Goal: Task Accomplishment & Management: Use online tool/utility

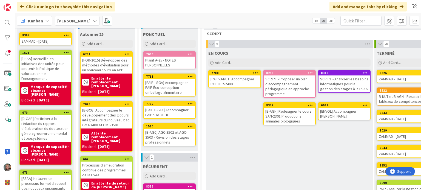
scroll to position [55, 0]
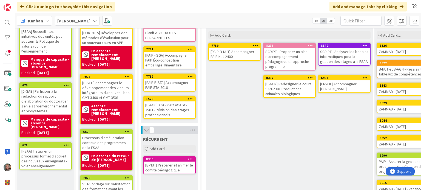
click at [235, 53] on div "[PAIP-B-NUT] Accompagner PAIP Nut-2400" at bounding box center [235, 54] width 52 height 12
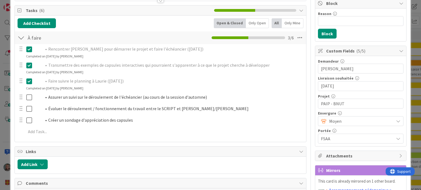
scroll to position [82, 0]
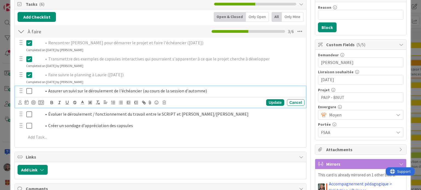
click at [31, 91] on icon at bounding box center [29, 91] width 6 height 7
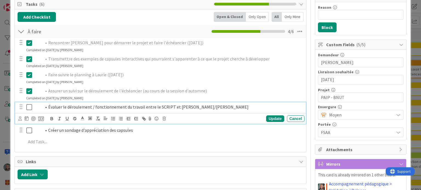
click at [28, 106] on icon at bounding box center [29, 107] width 6 height 7
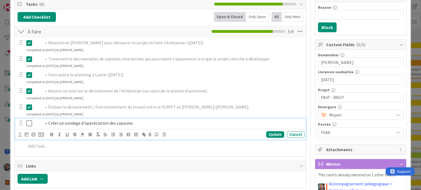
click at [28, 123] on icon at bounding box center [29, 123] width 6 height 7
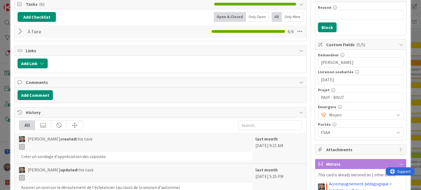
click at [21, 29] on div at bounding box center [21, 32] width 7 height 10
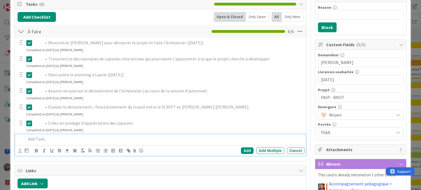
click at [45, 141] on p at bounding box center [164, 139] width 276 height 6
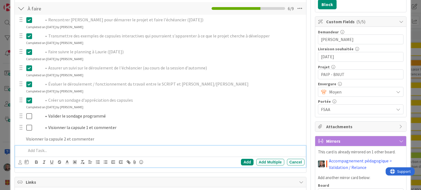
scroll to position [117, 0]
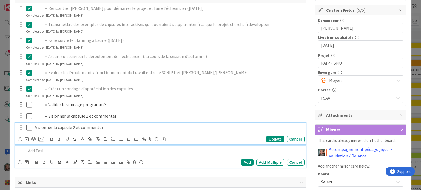
click at [84, 127] on div "Visionner la capsule 2 et commenter Update Cancel" at bounding box center [160, 134] width 290 height 22
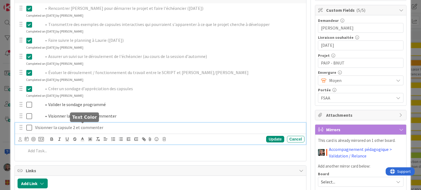
scroll to position [128, 0]
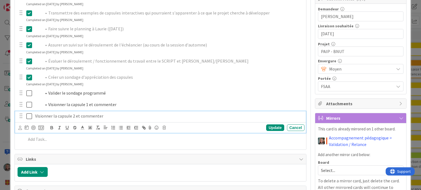
click at [35, 115] on p "Visionner la capsule 2 et commenter" at bounding box center [168, 116] width 267 height 6
click at [269, 128] on div "Update" at bounding box center [275, 128] width 18 height 7
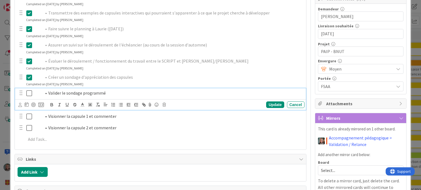
click at [30, 91] on icon at bounding box center [29, 93] width 6 height 7
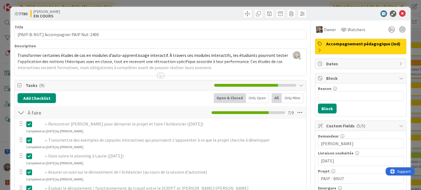
scroll to position [0, 0]
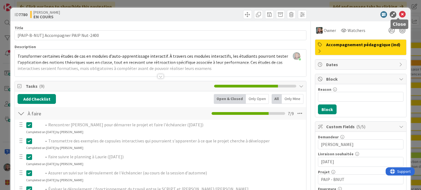
click at [399, 14] on icon at bounding box center [402, 14] width 7 height 7
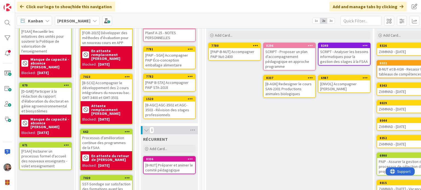
click at [287, 93] on div "[B-AGN] Redesigner le cours SAN-2301 Productions animales biologiques" at bounding box center [290, 89] width 52 height 17
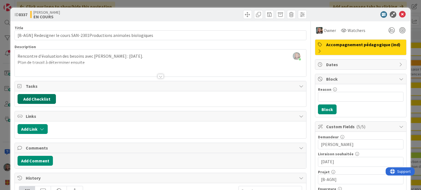
click at [37, 99] on button "Add Checklist" at bounding box center [37, 99] width 38 height 10
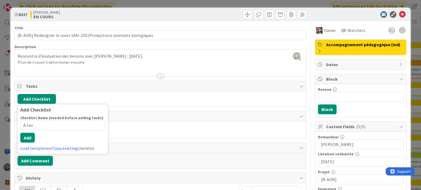
type input "À faire"
click at [30, 137] on button "Add" at bounding box center [27, 138] width 15 height 10
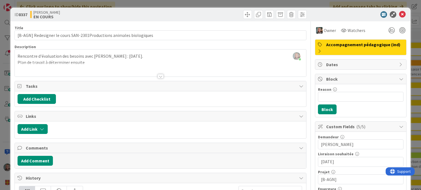
type input "[B-AGN] Redesigner le cours SAN-2301Productions animales biologiques"
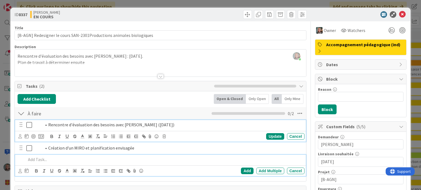
click at [28, 123] on icon at bounding box center [29, 125] width 6 height 7
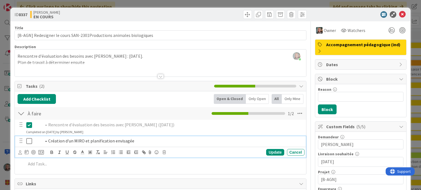
click at [27, 142] on icon at bounding box center [29, 141] width 6 height 7
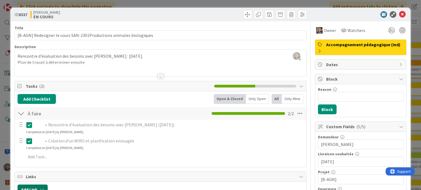
type input "[B-AGN] Redesigner le cours SAN-2301Productions animales biologiques"
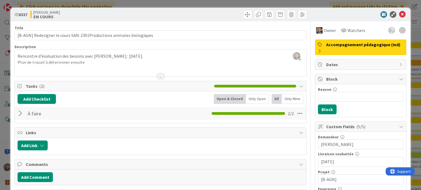
click at [22, 113] on div at bounding box center [21, 114] width 7 height 10
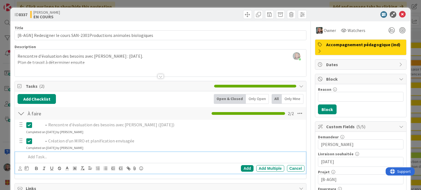
click at [39, 158] on p at bounding box center [164, 157] width 276 height 6
click at [246, 166] on div "Add" at bounding box center [247, 168] width 12 height 7
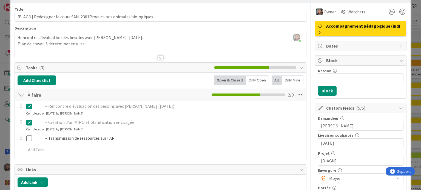
scroll to position [27, 0]
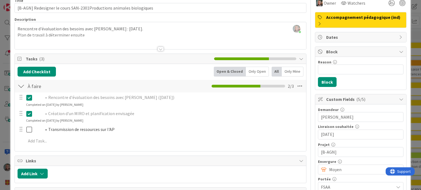
click at [330, 50] on span "Block" at bounding box center [361, 51] width 70 height 7
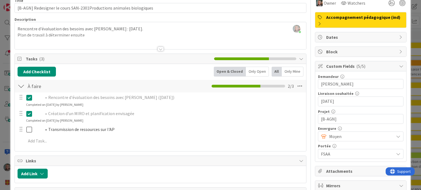
click at [330, 50] on span "Block" at bounding box center [361, 51] width 70 height 7
type input "[B-AGN] Redesigner le cours SAN-2301Productions animales biologiques"
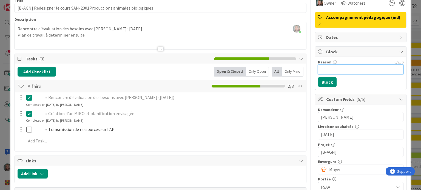
click at [326, 69] on input "Reason" at bounding box center [360, 70] width 85 height 10
type input "En attente du retour de [PERSON_NAME]"
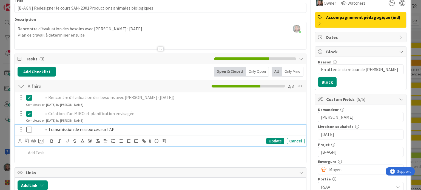
click at [31, 129] on icon at bounding box center [29, 130] width 6 height 7
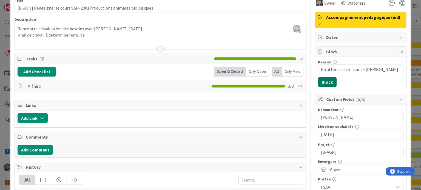
click at [321, 82] on button "Block" at bounding box center [327, 82] width 19 height 10
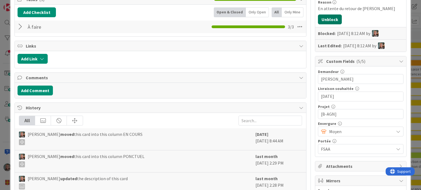
scroll to position [152, 0]
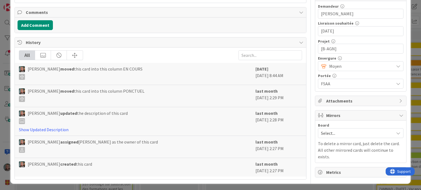
click at [350, 133] on span "Select..." at bounding box center [356, 134] width 70 height 8
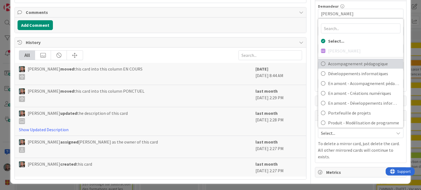
click at [358, 61] on span "Accompagnement pédagogique" at bounding box center [364, 64] width 72 height 8
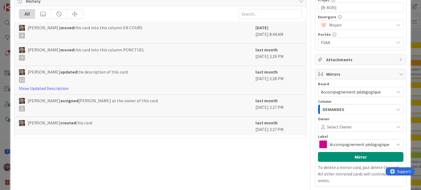
scroll to position [207, 0]
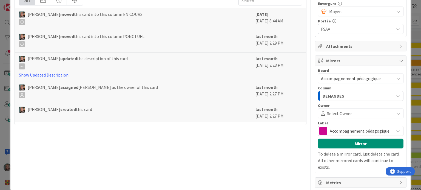
click at [342, 113] on span "Select Owner" at bounding box center [339, 113] width 25 height 7
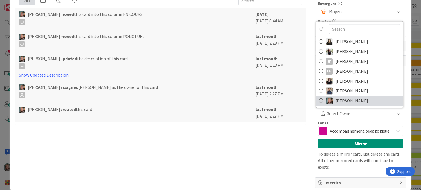
click at [338, 100] on span "[PERSON_NAME]" at bounding box center [351, 101] width 33 height 8
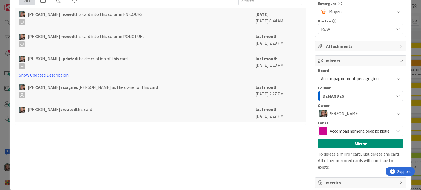
click at [344, 95] on div "DEMANDES" at bounding box center [357, 96] width 73 height 9
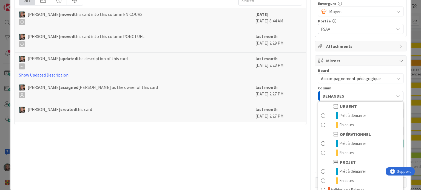
scroll to position [72, 0]
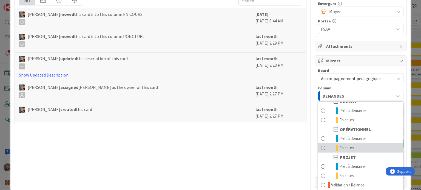
click at [321, 146] on span at bounding box center [323, 148] width 4 height 7
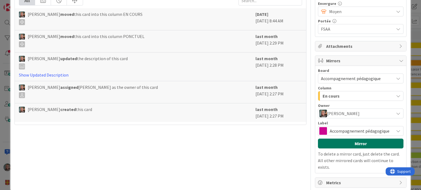
click at [353, 144] on button "Mirror" at bounding box center [360, 144] width 85 height 10
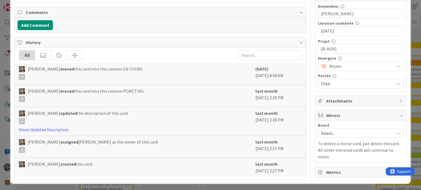
type input "[B-AGN] Redesigner le cours SAN-2301Productions animales biologiques"
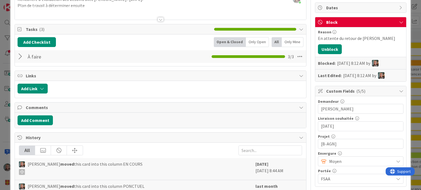
scroll to position [0, 0]
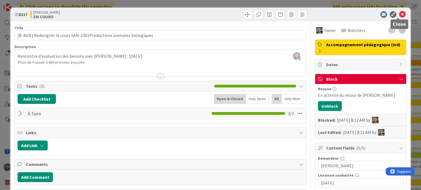
click at [399, 14] on icon at bounding box center [402, 14] width 7 height 7
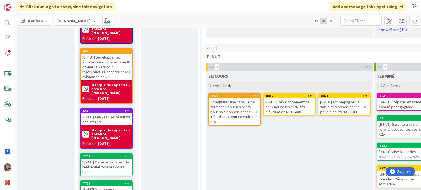
scroll to position [305, 0]
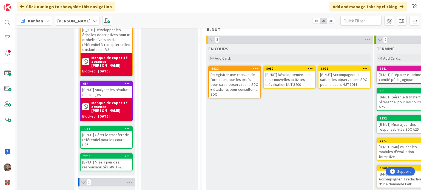
click at [240, 79] on div "Enregistrer une capsule de formation pour les profs pour saisir observations SD…" at bounding box center [235, 84] width 52 height 27
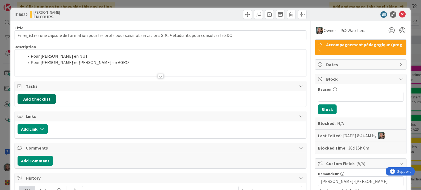
click at [26, 97] on button "Add Checklist" at bounding box center [37, 99] width 38 height 10
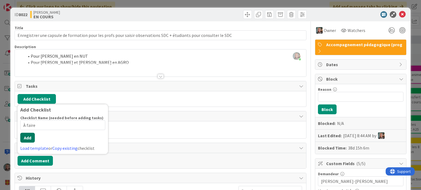
type input "À faire"
click at [25, 139] on button "Add" at bounding box center [27, 138] width 15 height 10
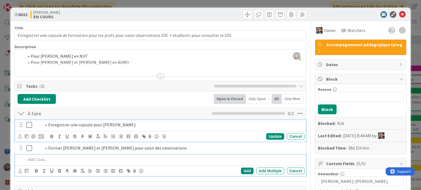
click at [30, 124] on icon at bounding box center [29, 125] width 6 height 7
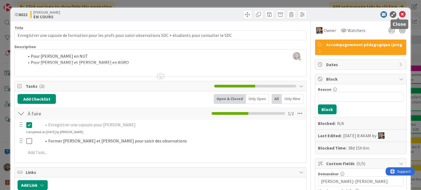
click at [399, 13] on icon at bounding box center [402, 14] width 7 height 7
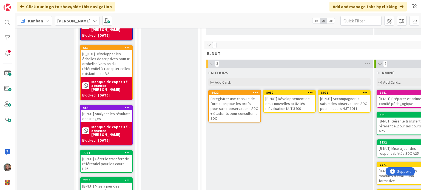
scroll to position [250, 0]
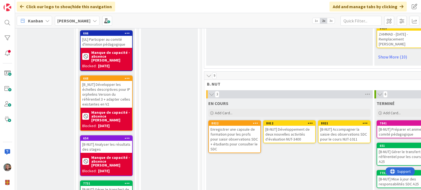
click at [225, 127] on div "Enregistrer une capsule de formation pour les profs pour saisir observations SD…" at bounding box center [235, 139] width 52 height 27
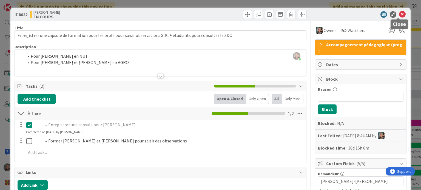
click at [399, 13] on icon at bounding box center [402, 14] width 7 height 7
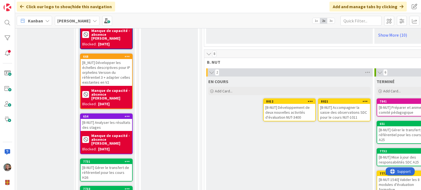
scroll to position [274, 0]
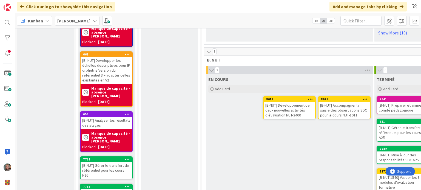
click at [287, 103] on div "[B-NUT] Développement de deux nouvelles activités d'évaluation NUT-3400" at bounding box center [290, 110] width 52 height 17
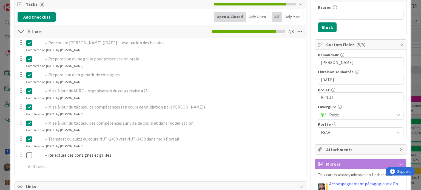
scroll to position [110, 0]
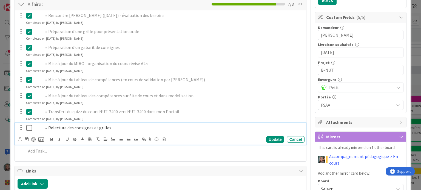
click at [28, 127] on icon at bounding box center [29, 128] width 6 height 7
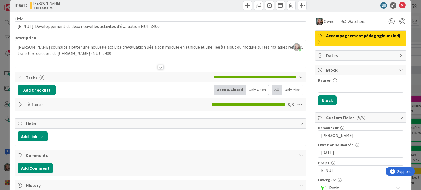
scroll to position [0, 0]
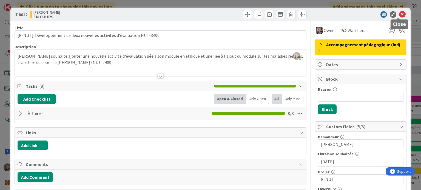
click at [399, 14] on icon at bounding box center [402, 14] width 7 height 7
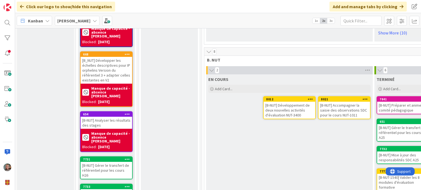
click at [286, 102] on div "[B-NUT] Développement de deux nouvelles activités d'évaluation NUT-3400" at bounding box center [290, 110] width 52 height 17
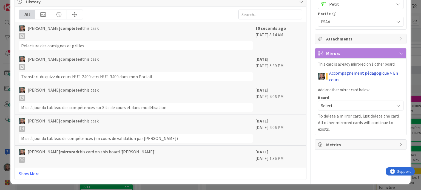
click at [333, 71] on link "Accompagnement pédagogique > En cours" at bounding box center [366, 76] width 74 height 13
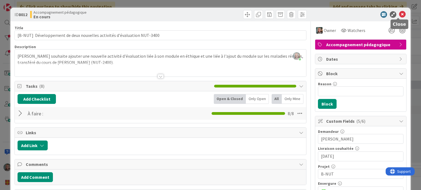
click at [399, 13] on icon at bounding box center [402, 14] width 7 height 7
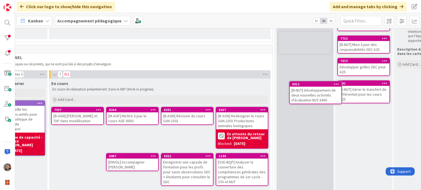
scroll to position [123, 211]
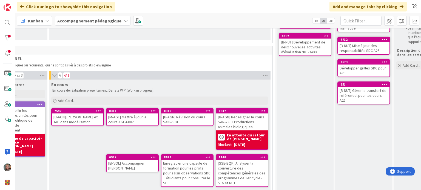
click at [61, 120] on div "[B-AGN] [PERSON_NAME] et TAP dans modélisation" at bounding box center [78, 120] width 52 height 12
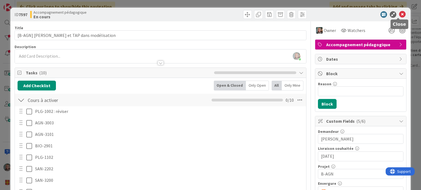
click at [399, 15] on icon at bounding box center [402, 14] width 7 height 7
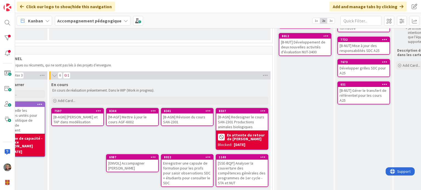
click at [124, 117] on div "[M-AGF] Mettre à jour le cours AGF-6002" at bounding box center [133, 120] width 52 height 12
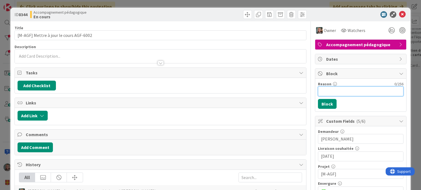
click at [328, 92] on input "Reason" at bounding box center [360, 92] width 85 height 10
type input "/"
type input "En attente du retour d'[PERSON_NAME]"
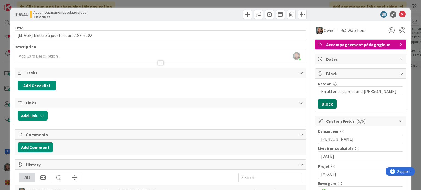
click at [322, 102] on button "Block" at bounding box center [327, 104] width 19 height 10
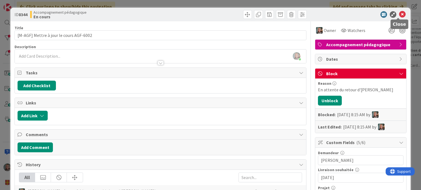
click at [400, 14] on icon at bounding box center [402, 14] width 7 height 7
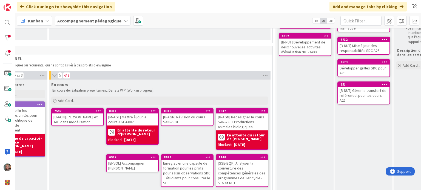
click at [189, 119] on div "[B-AGN] Révision du cours SAN-2301" at bounding box center [187, 120] width 52 height 12
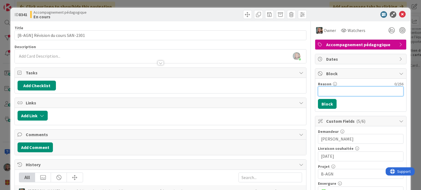
click at [328, 92] on input "Reason" at bounding box center [360, 92] width 85 height 10
type input "En attente du retour de [PERSON_NAME]"
click at [322, 108] on button "Block" at bounding box center [327, 104] width 19 height 10
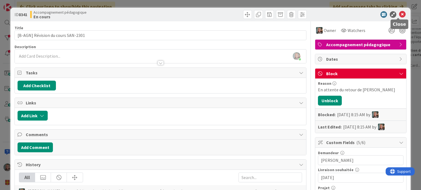
click at [399, 14] on icon at bounding box center [402, 14] width 7 height 7
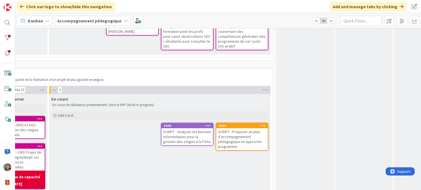
scroll to position [232, 211]
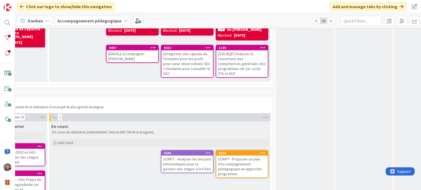
click at [237, 56] on div "[SSE-BQP] Analyser la couverture des compétences générales des programmes de 1e…" at bounding box center [242, 63] width 52 height 27
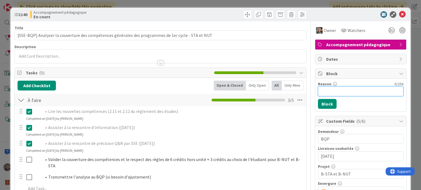
click at [331, 89] on input "Reason" at bounding box center [360, 92] width 85 height 10
type input "Manque de capacité"
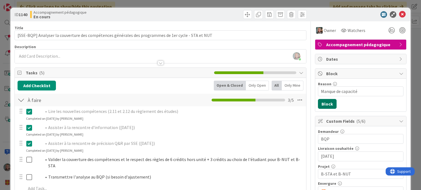
click at [323, 104] on button "Block" at bounding box center [327, 104] width 19 height 10
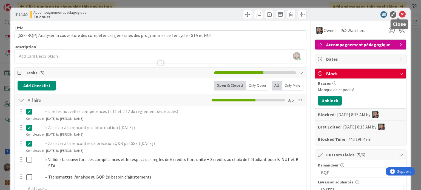
click at [399, 13] on icon at bounding box center [402, 14] width 7 height 7
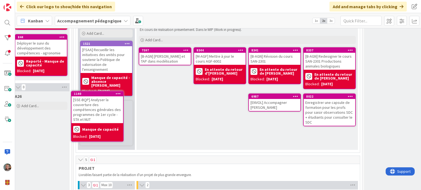
scroll to position [184, 115]
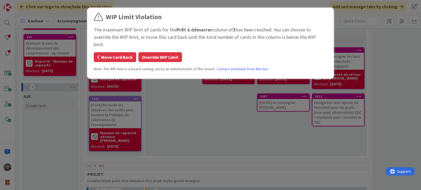
click at [125, 52] on button "Move Card Back" at bounding box center [115, 57] width 42 height 10
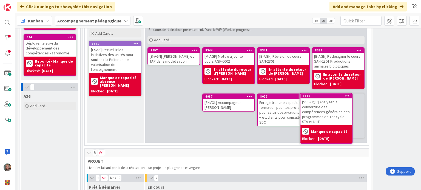
scroll to position [184, 117]
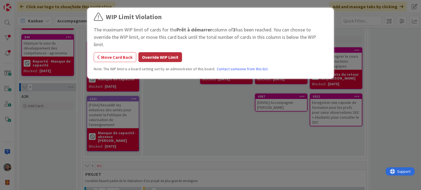
click at [160, 52] on button "Override WIP Limit" at bounding box center [160, 57] width 44 height 10
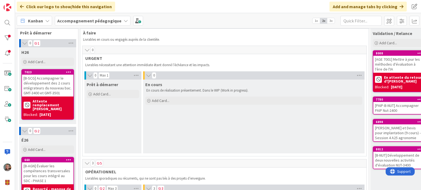
scroll to position [0, 117]
